Goal: Task Accomplishment & Management: Use online tool/utility

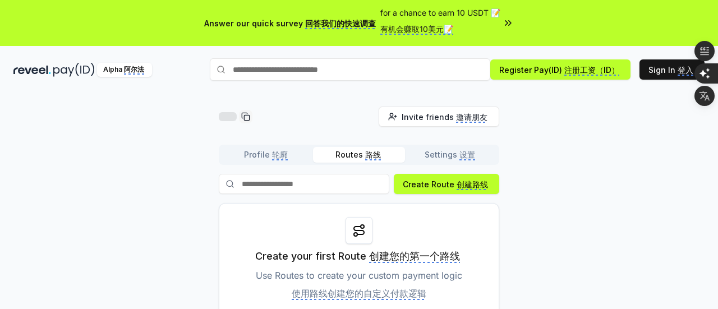
click at [478, 231] on div "Create your first Route 创建您的第一个路线 Use Routes to create your custom payment logi…" at bounding box center [359, 261] width 281 height 116
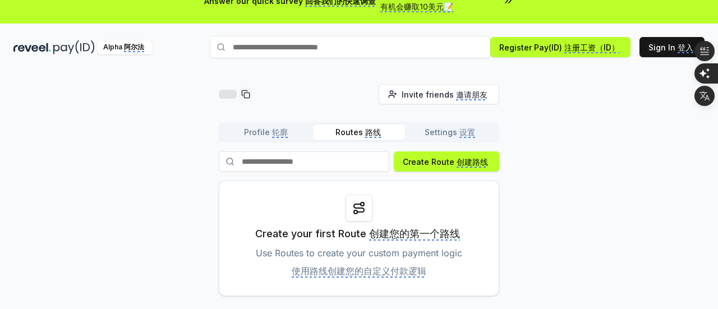
scroll to position [45, 0]
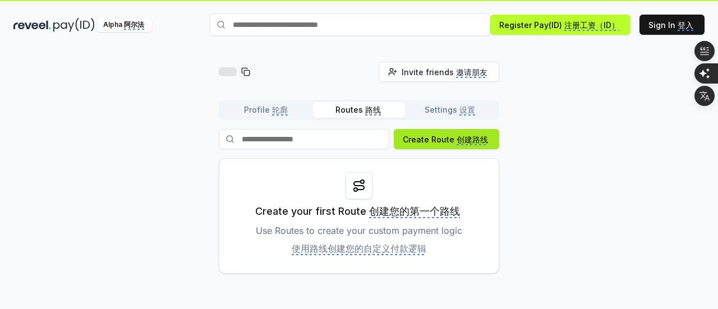
click at [469, 140] on monica-translate-translate "创建路线" at bounding box center [472, 140] width 31 height 11
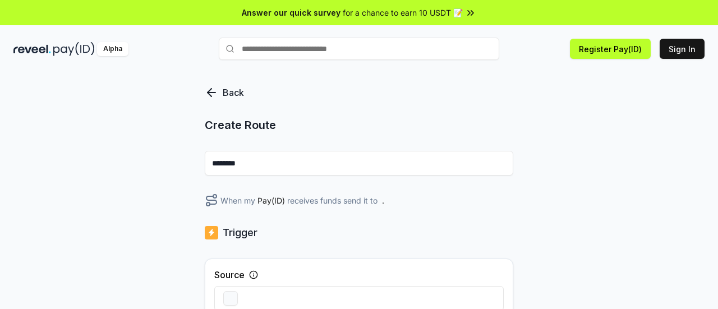
click at [398, 169] on input "********" at bounding box center [359, 163] width 309 height 25
type input "*"
type input "*****"
click at [436, 227] on div "Trigger" at bounding box center [359, 233] width 309 height 16
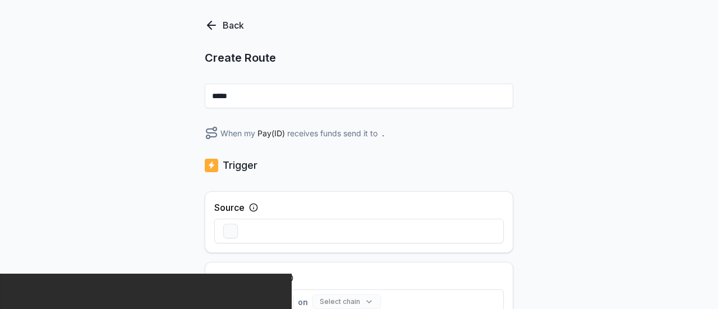
scroll to position [90, 0]
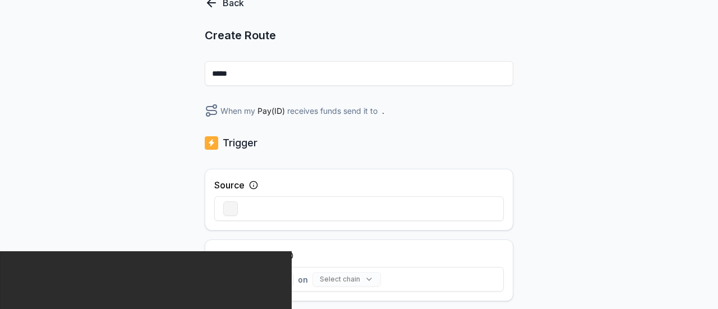
click at [231, 209] on button "button" at bounding box center [230, 208] width 15 height 15
click at [252, 186] on icon at bounding box center [253, 185] width 9 height 9
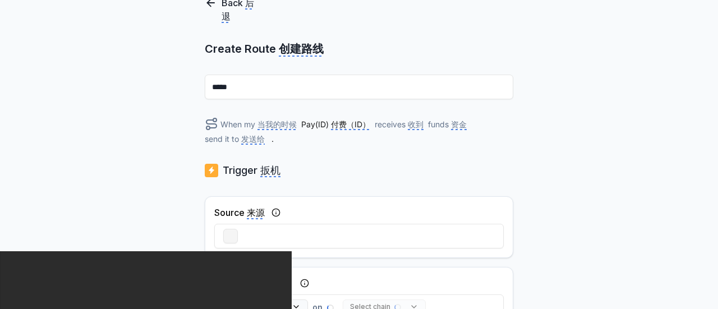
click at [236, 234] on button "button" at bounding box center [230, 236] width 15 height 15
click at [552, 168] on div "Back 后退 Create Route 创建路线 ***** When my 当我的时候 Pay(ID) 付费（ID） receives 收到 funds …" at bounding box center [359, 113] width 718 height 278
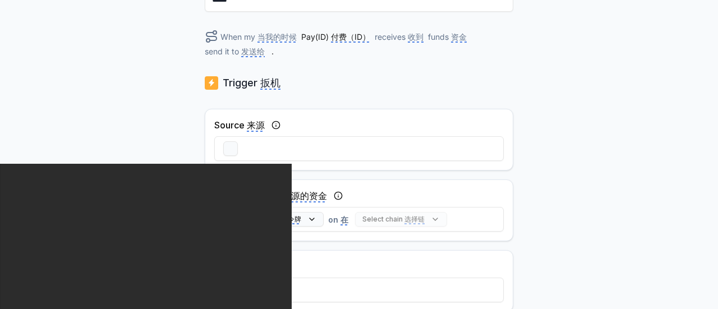
scroll to position [180, 0]
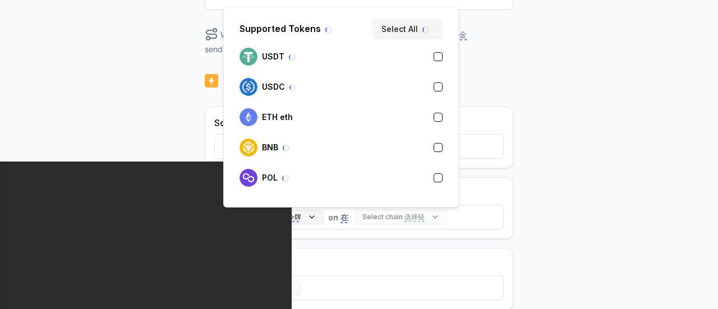
click at [306, 217] on button "Select token 选择令牌" at bounding box center [273, 217] width 100 height 15
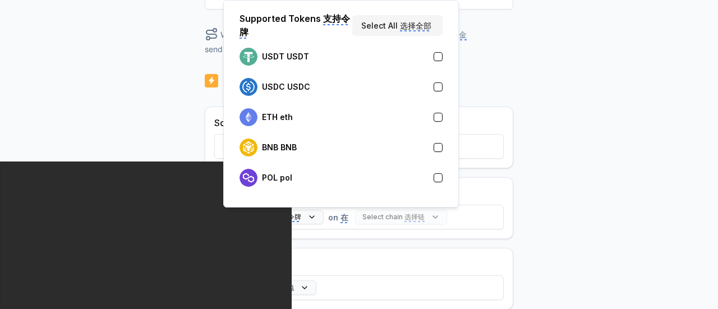
click at [441, 57] on button "button" at bounding box center [438, 56] width 9 height 9
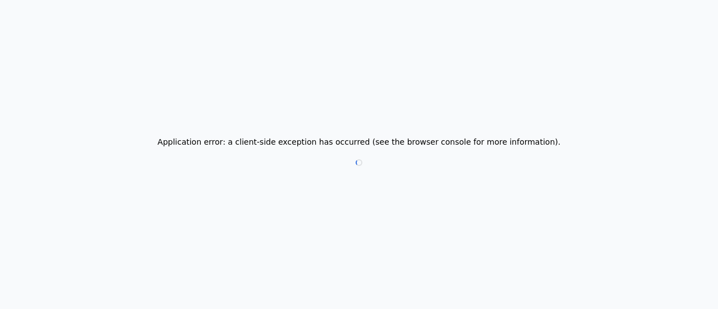
scroll to position [0, 0]
